Goal: Check status: Check status

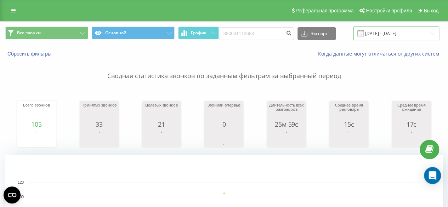
click at [396, 33] on input "[DATE] - [DATE]" at bounding box center [396, 34] width 86 height 14
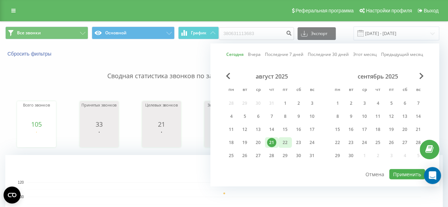
click at [285, 144] on div "22" at bounding box center [284, 142] width 9 height 9
click at [405, 173] on button "Применить" at bounding box center [407, 174] width 36 height 10
type input "[DATE] - [DATE]"
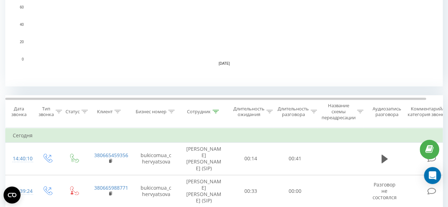
scroll to position [212, 0]
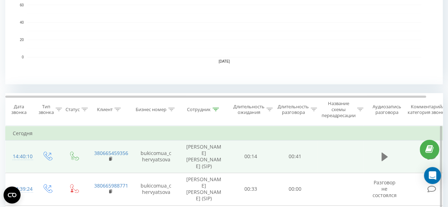
click at [382, 153] on icon at bounding box center [384, 157] width 6 height 8
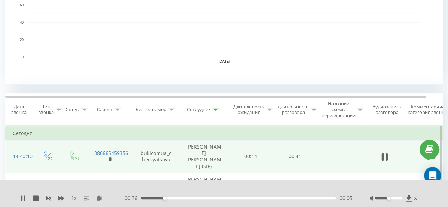
click at [382, 153] on icon at bounding box center [382, 157] width 2 height 8
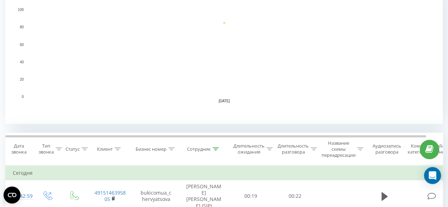
scroll to position [212, 0]
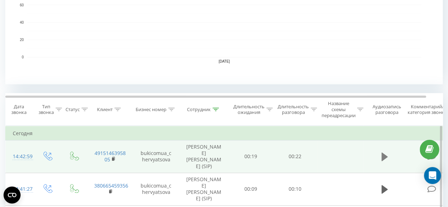
click at [385, 153] on icon at bounding box center [384, 157] width 6 height 8
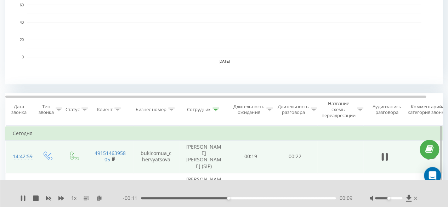
click at [385, 152] on icon at bounding box center [384, 157] width 6 height 10
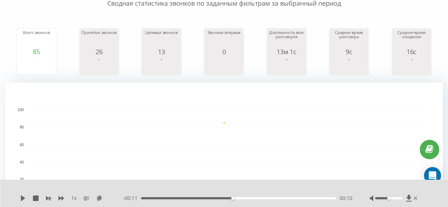
scroll to position [0, 0]
